Goal: Navigation & Orientation: Find specific page/section

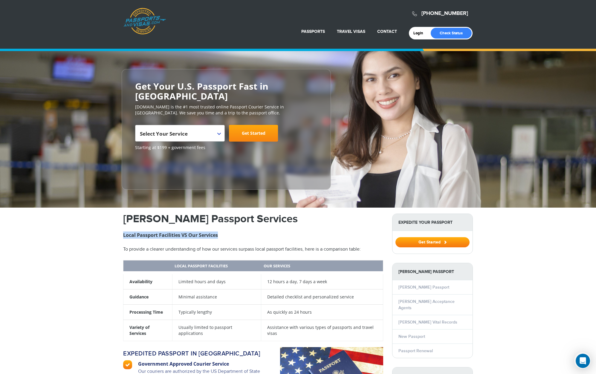
drag, startPoint x: 124, startPoint y: 224, endPoint x: 236, endPoint y: 226, distance: 111.6
click at [236, 232] on h3 "Local Passport Facilities VS Our Services" at bounding box center [253, 235] width 260 height 7
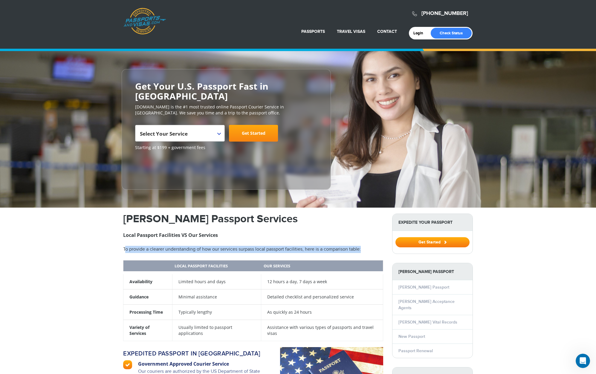
drag, startPoint x: 125, startPoint y: 240, endPoint x: 299, endPoint y: 240, distance: 174.0
click at [293, 246] on p "To provide a clearer understanding of how our services surpass local passport f…" at bounding box center [253, 249] width 260 height 7
click at [303, 246] on p "To provide a clearer understanding of how our services surpass local passport f…" at bounding box center [253, 249] width 260 height 7
